Goal: Information Seeking & Learning: Learn about a topic

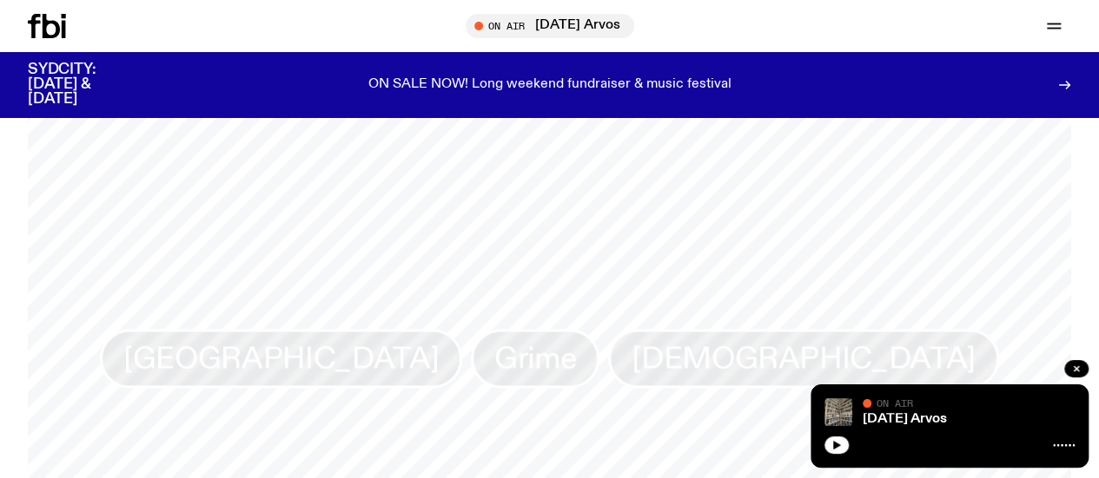
scroll to position [1297, 0]
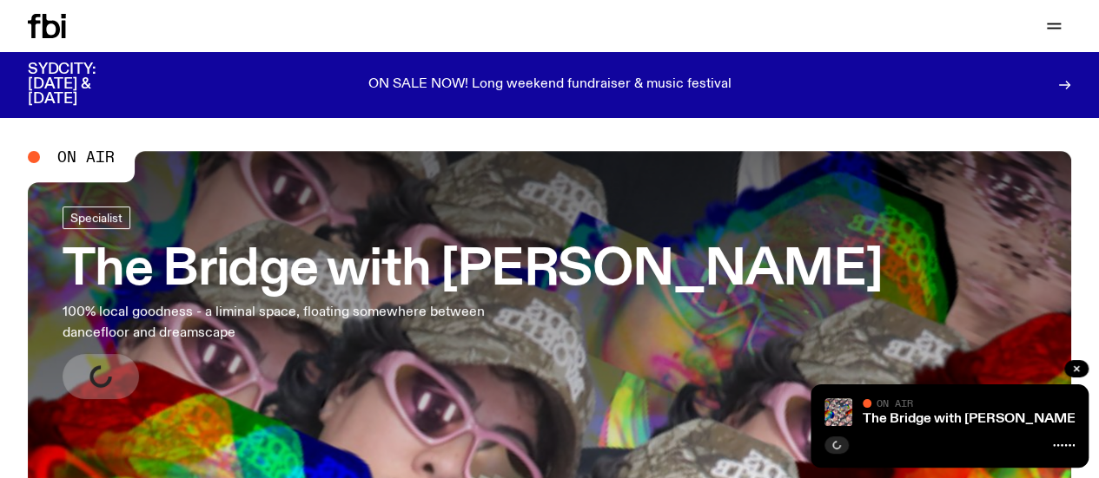
scroll to position [47, 0]
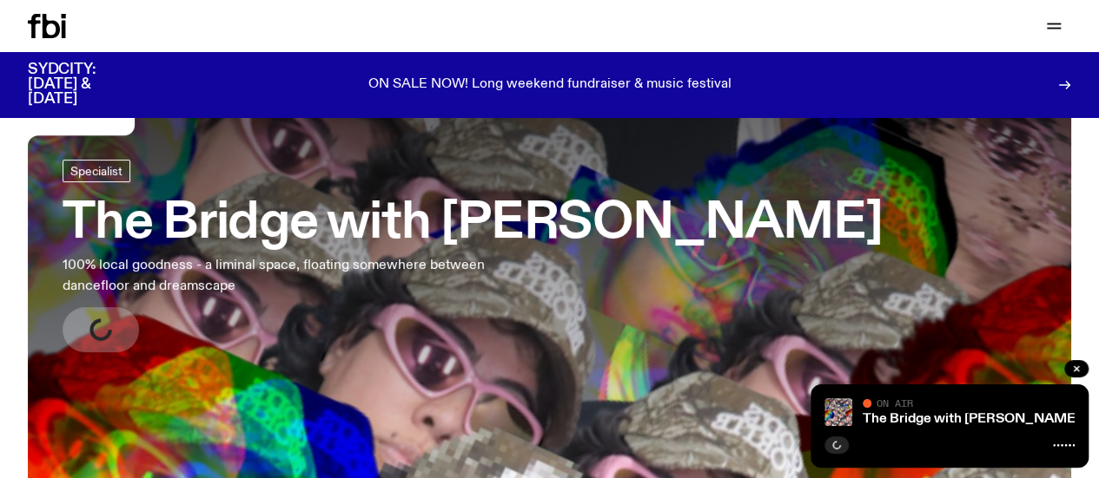
click at [0, 0] on link "Explore" at bounding box center [0, 0] width 0 height 0
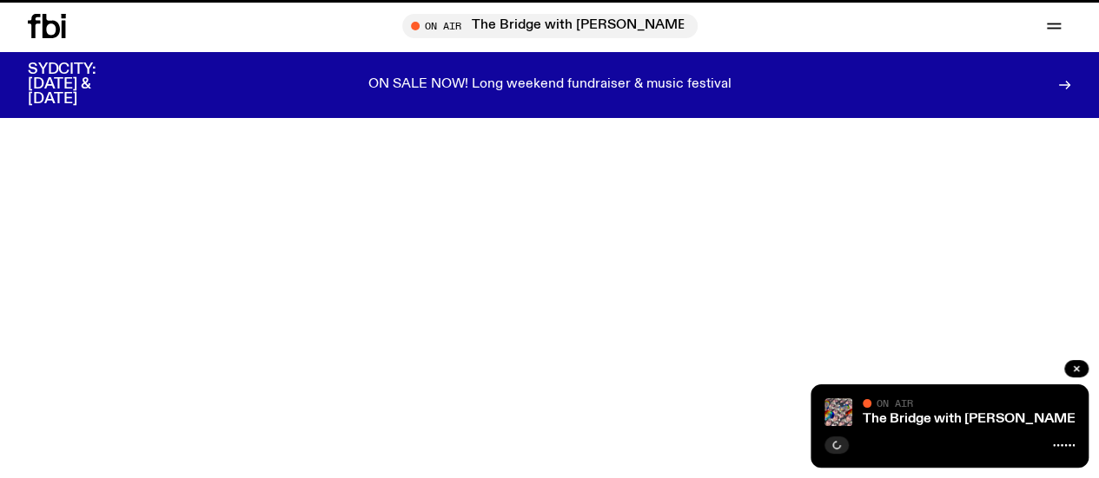
click at [0, 0] on link "Schedule" at bounding box center [0, 0] width 0 height 0
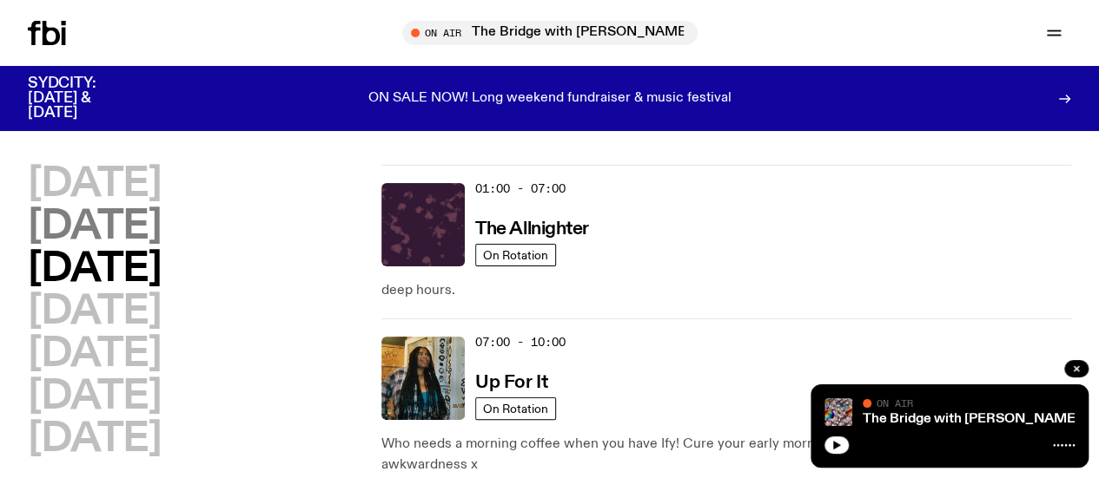
click at [161, 247] on h2 "Tuesday" at bounding box center [94, 227] width 133 height 39
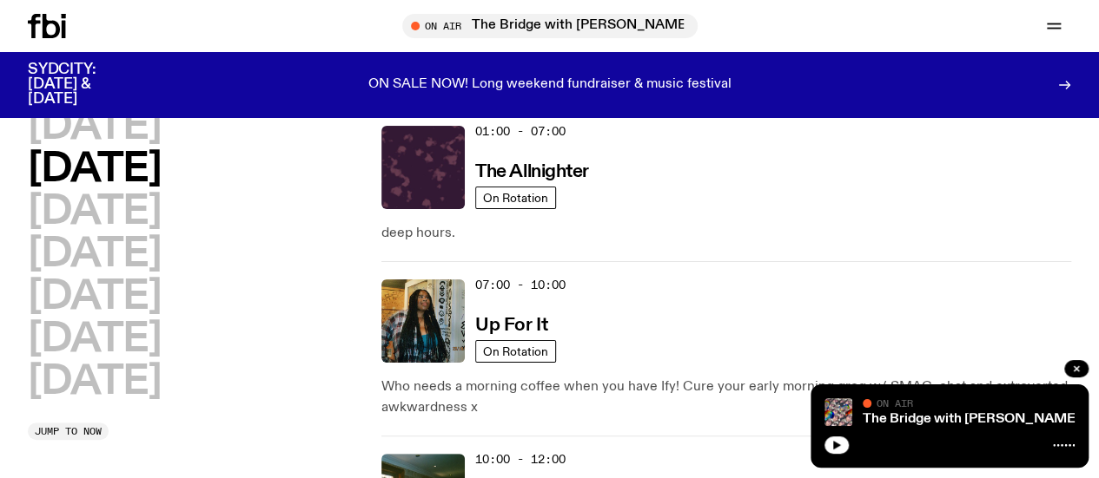
scroll to position [49, 0]
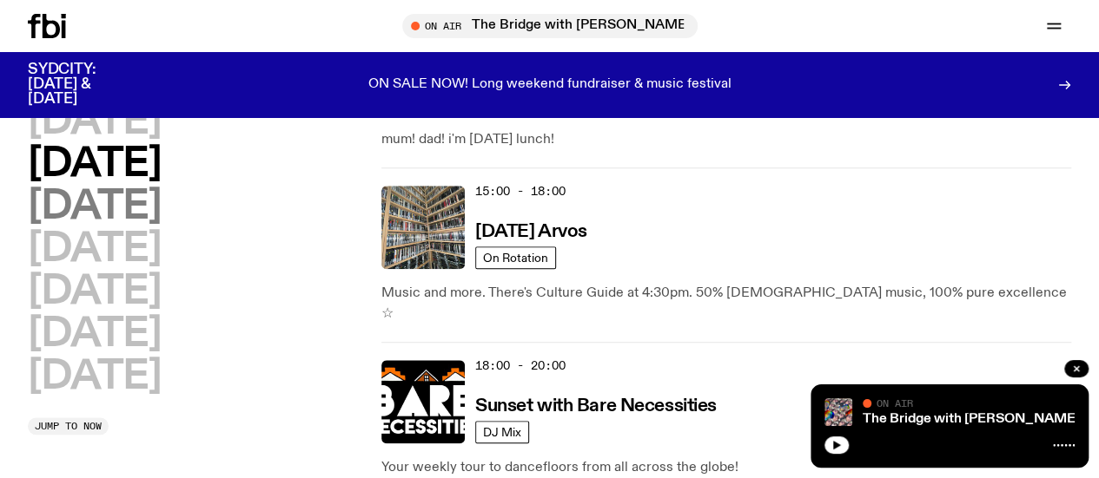
click at [161, 219] on h2 "Wednesday" at bounding box center [94, 207] width 133 height 39
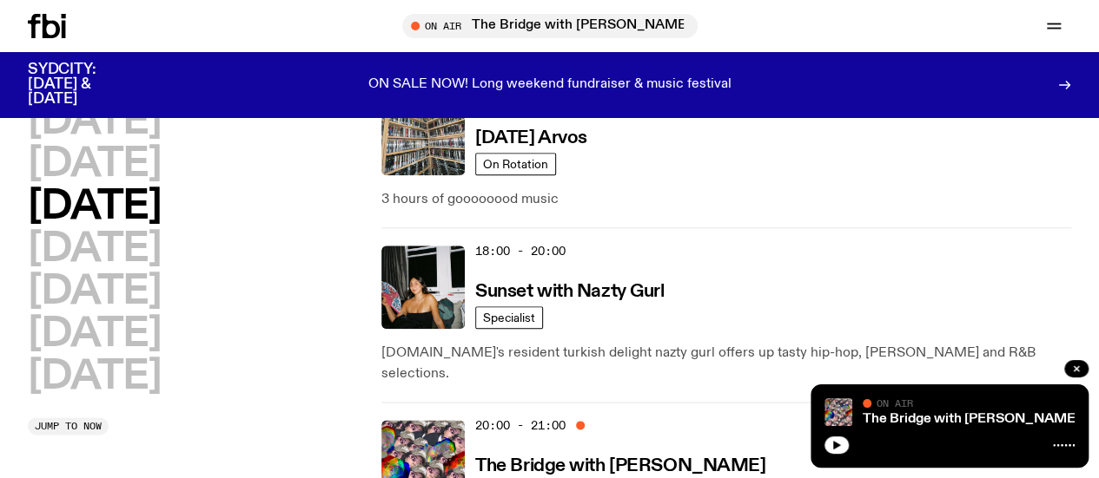
scroll to position [859, 0]
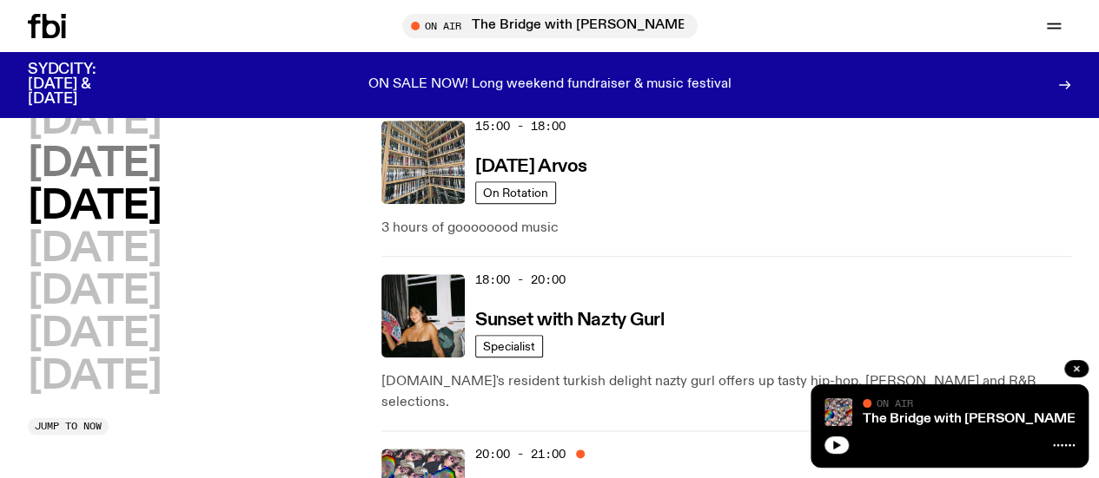
click at [161, 162] on h2 "Tuesday" at bounding box center [94, 164] width 133 height 39
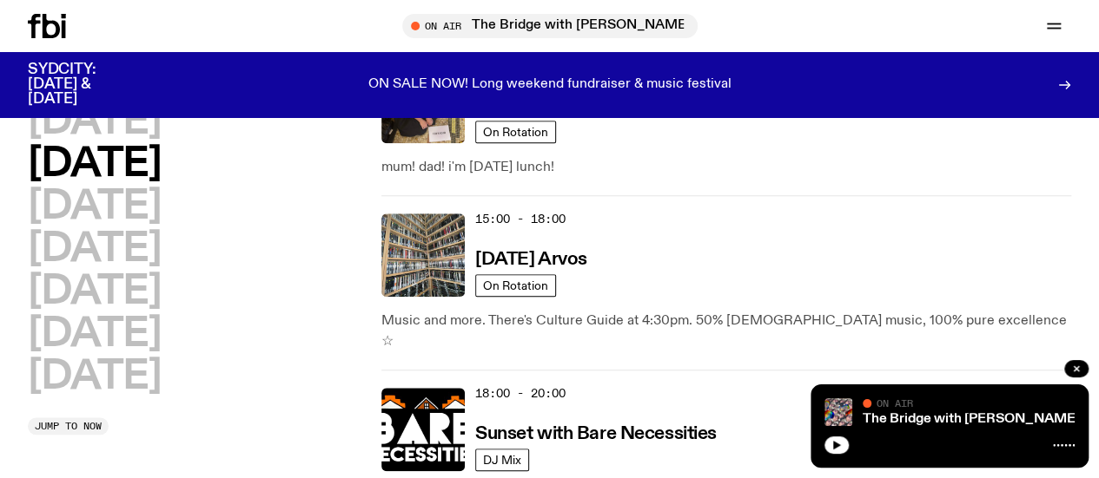
scroll to position [748, 0]
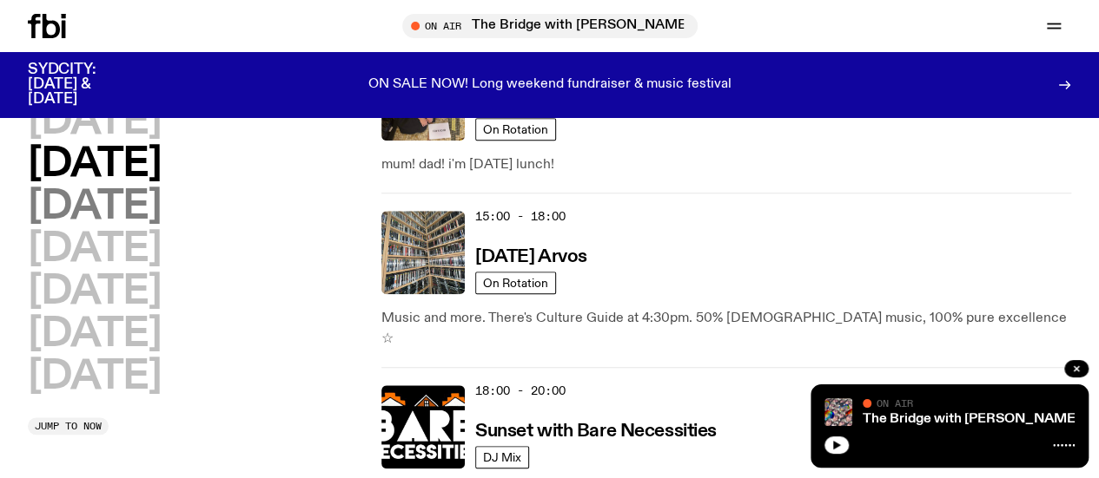
click at [161, 227] on h2 "Wednesday" at bounding box center [94, 207] width 133 height 39
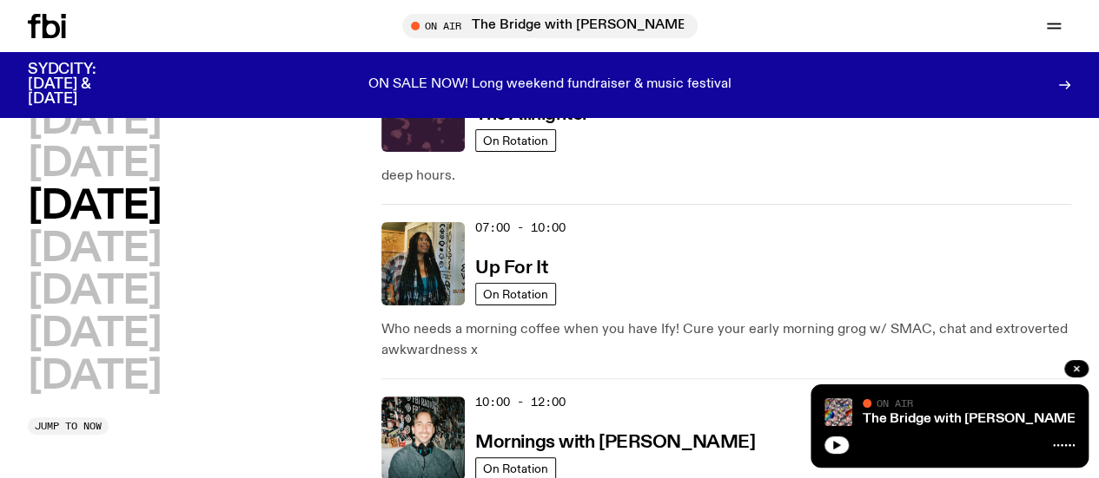
scroll to position [0, 0]
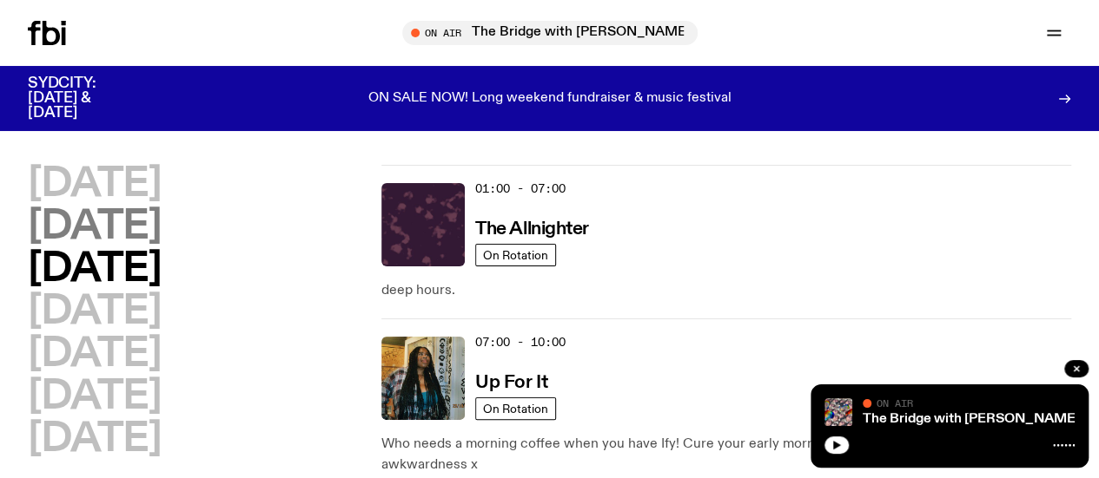
click at [161, 246] on h2 "Tuesday" at bounding box center [94, 227] width 133 height 39
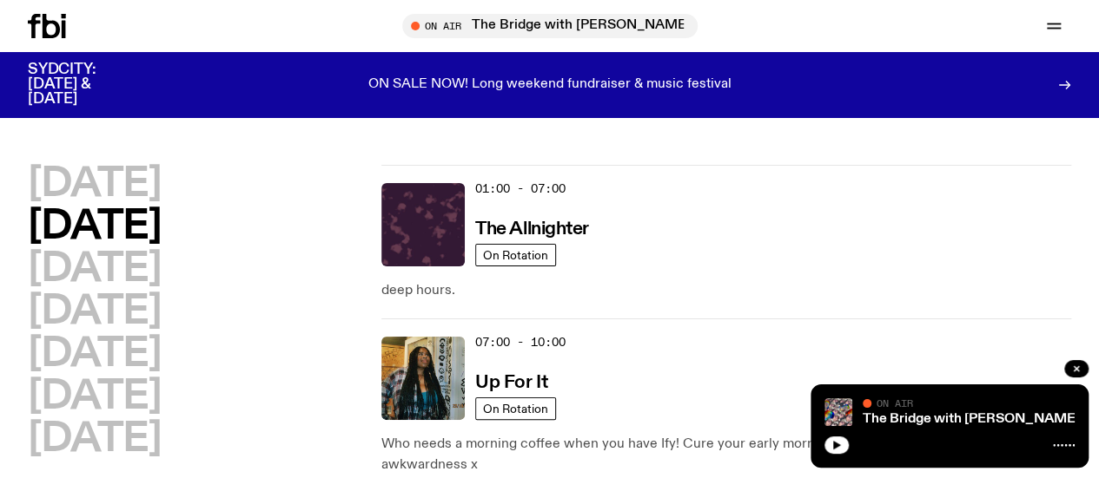
scroll to position [49, 0]
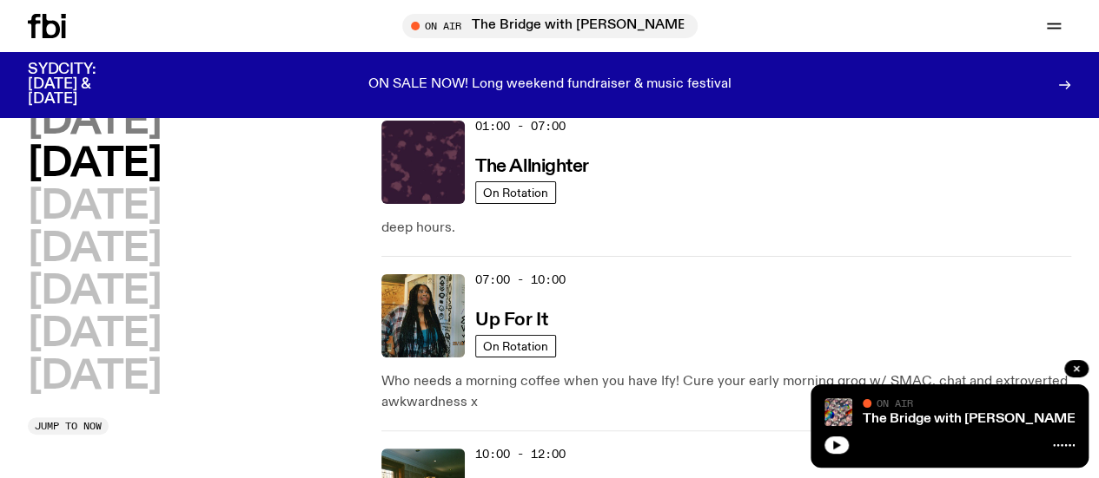
click at [161, 136] on h2 "Monday" at bounding box center [94, 121] width 133 height 39
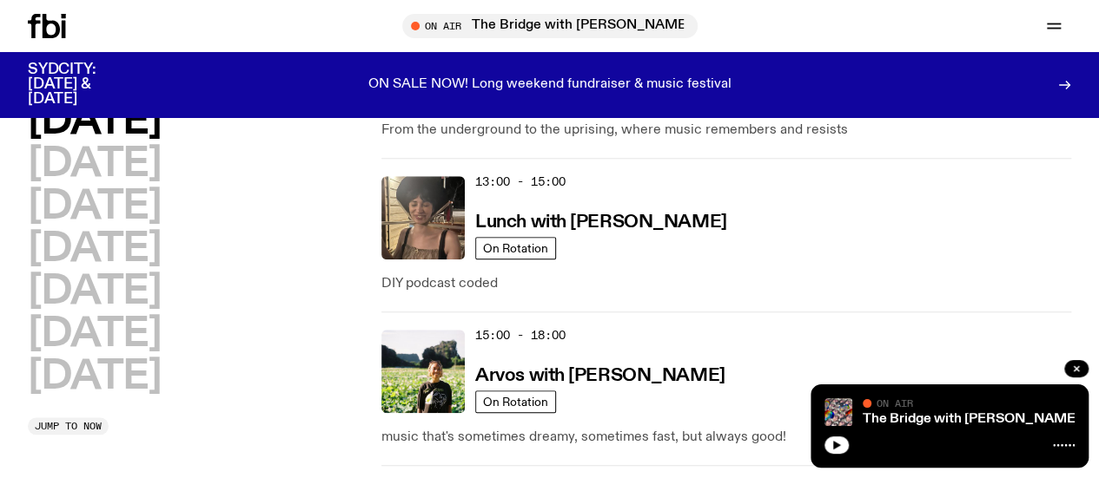
scroll to position [665, 0]
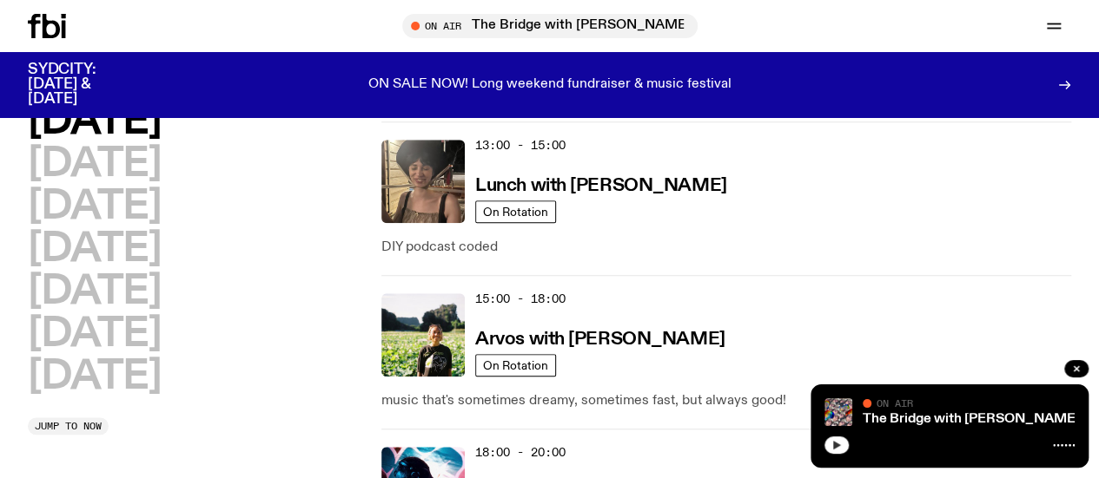
click at [837, 448] on icon "button" at bounding box center [836, 445] width 10 height 10
click at [927, 415] on link "The Bridge with [PERSON_NAME]" at bounding box center [970, 419] width 217 height 14
